Goal: Understand process/instructions: Learn about a topic

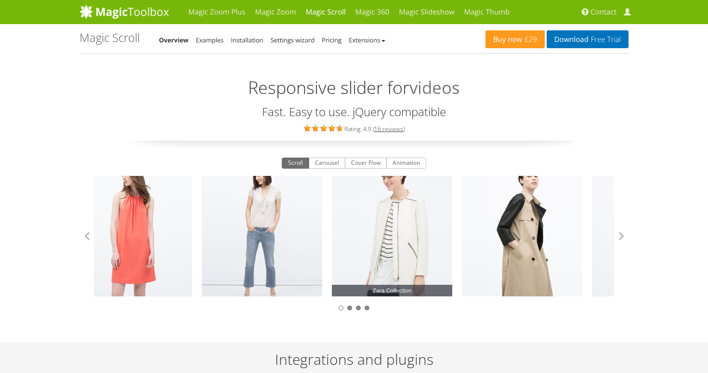
drag, startPoint x: 406, startPoint y: 229, endPoint x: 321, endPoint y: 224, distance: 84.9
click at [332, 224] on link "Zara Collection" at bounding box center [392, 236] width 120 height 120
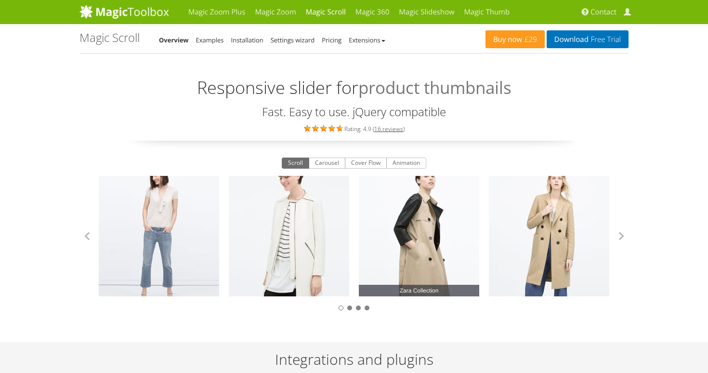
click at [388, 177] on link "Zara Collection" at bounding box center [419, 236] width 120 height 120
click at [398, 163] on button "Animation" at bounding box center [406, 164] width 40 height 12
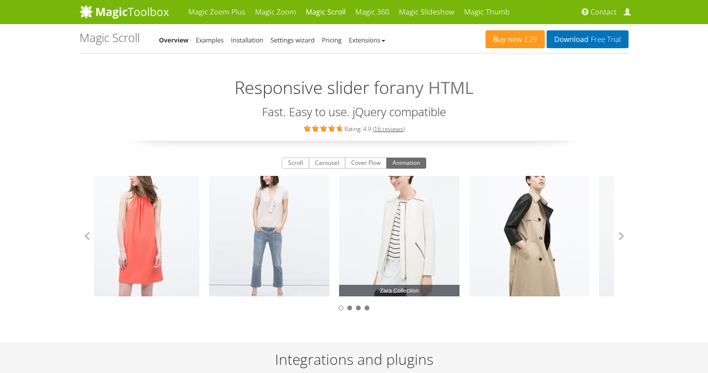
drag, startPoint x: 421, startPoint y: 221, endPoint x: 327, endPoint y: 229, distance: 94.3
click at [339, 229] on link "Zara Collection" at bounding box center [399, 236] width 120 height 120
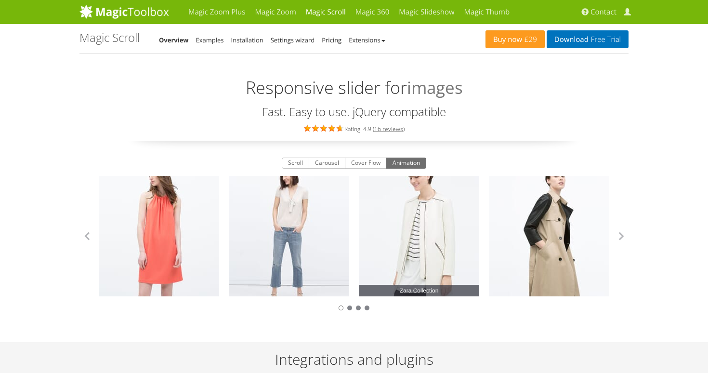
drag, startPoint x: 393, startPoint y: 234, endPoint x: 248, endPoint y: 241, distance: 145.7
click at [359, 239] on link "Zara Collection" at bounding box center [419, 236] width 120 height 120
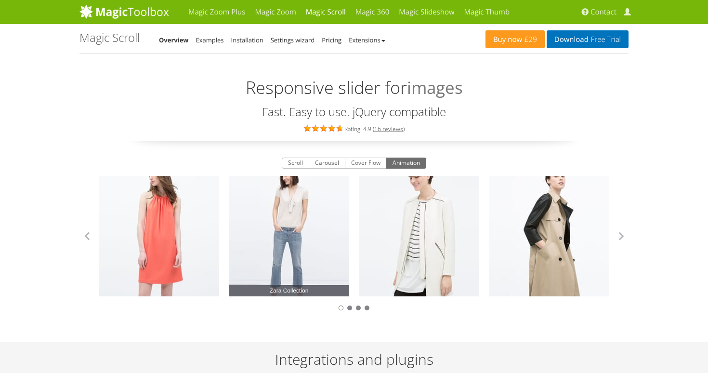
drag, startPoint x: 336, startPoint y: 234, endPoint x: 205, endPoint y: 238, distance: 131.1
click at [229, 233] on link "Zara Collection" at bounding box center [289, 236] width 120 height 120
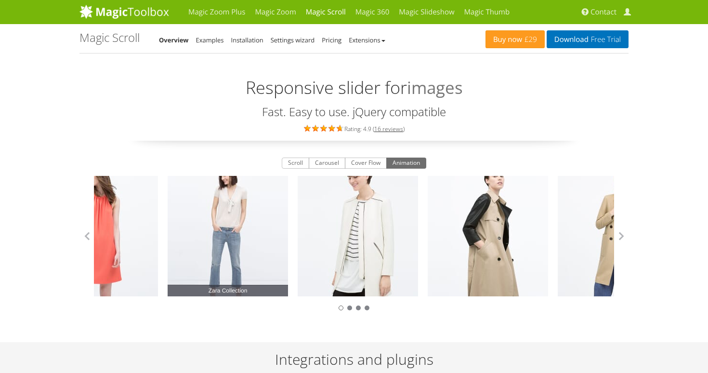
drag, startPoint x: 295, startPoint y: 236, endPoint x: 210, endPoint y: 234, distance: 85.3
click at [217, 233] on link "Zara Collection" at bounding box center [228, 236] width 120 height 120
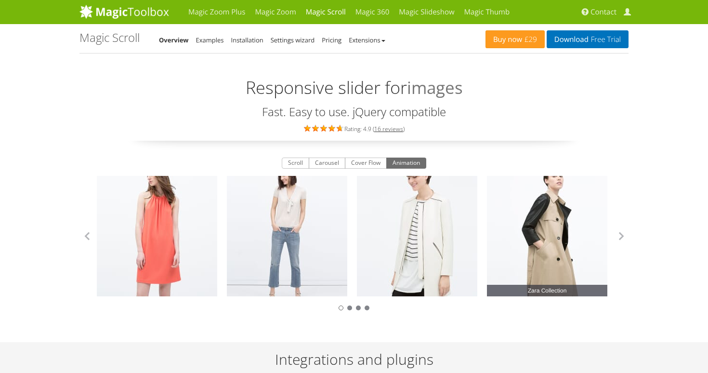
drag, startPoint x: 530, startPoint y: 246, endPoint x: 334, endPoint y: 267, distance: 196.8
click at [487, 267] on link "Zara Collection" at bounding box center [547, 236] width 120 height 120
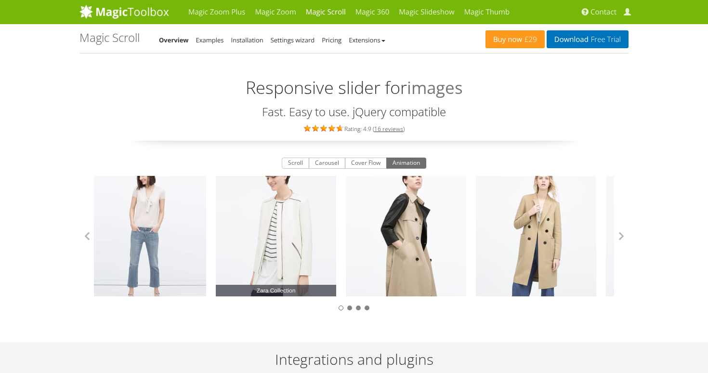
drag, startPoint x: 412, startPoint y: 243, endPoint x: 239, endPoint y: 260, distance: 174.2
click at [239, 260] on link "Zara Collection" at bounding box center [276, 236] width 120 height 120
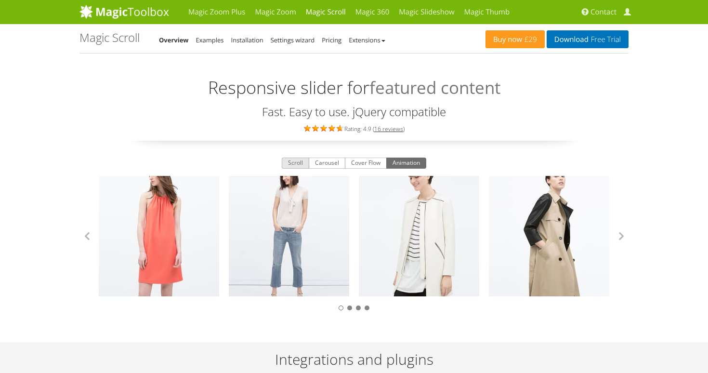
click at [288, 166] on button "Scroll" at bounding box center [295, 164] width 27 height 12
